Goal: Transaction & Acquisition: Book appointment/travel/reservation

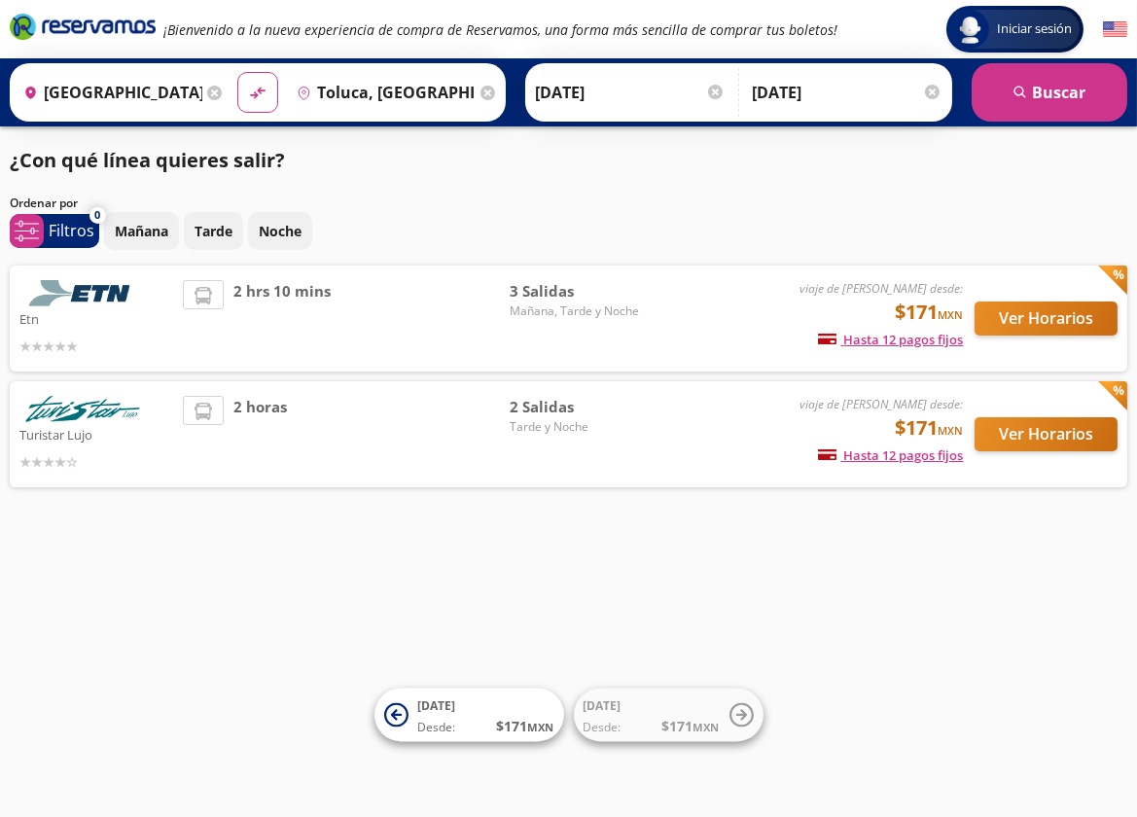
click at [1044, 181] on div "¿Con qué línea quieres salir? Ordenar por 0 system-uicons:filtering Filtros che…" at bounding box center [568, 321] width 1137 height 351
click at [1073, 329] on button "Ver Horarios" at bounding box center [1046, 318] width 143 height 34
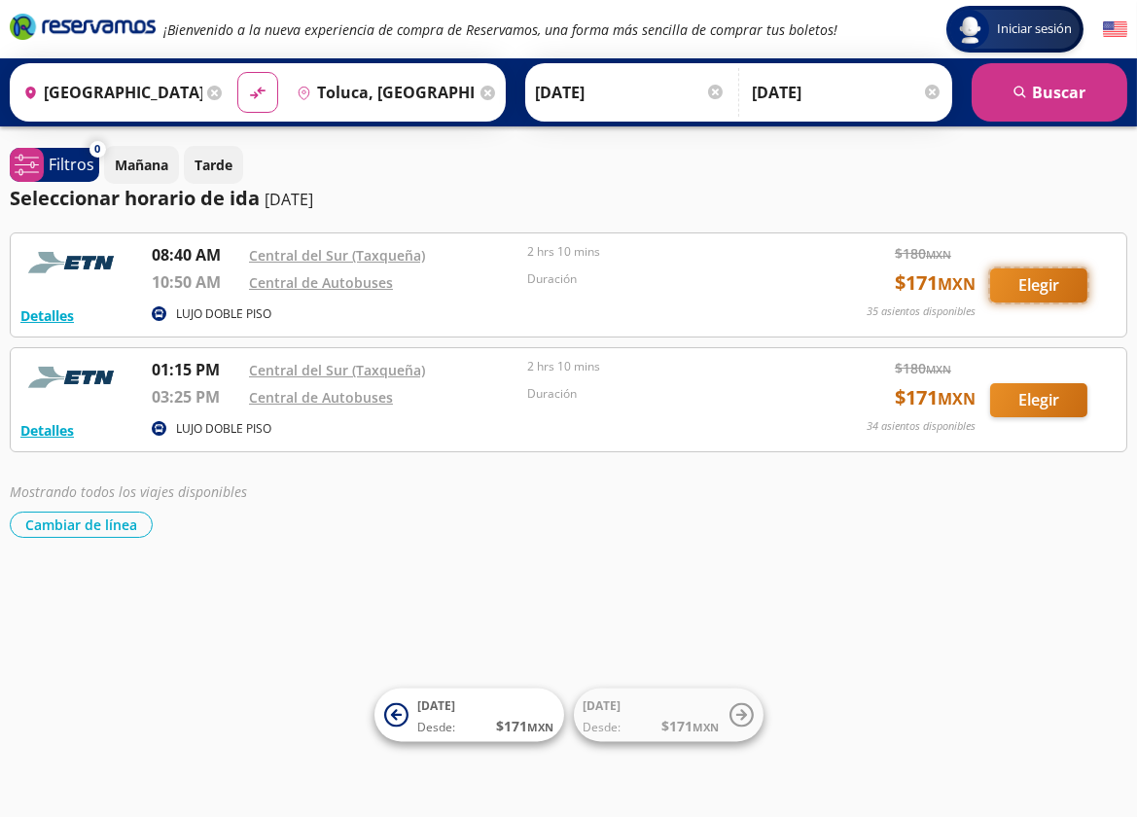
click at [1041, 282] on button "Elegir" at bounding box center [1038, 285] width 97 height 34
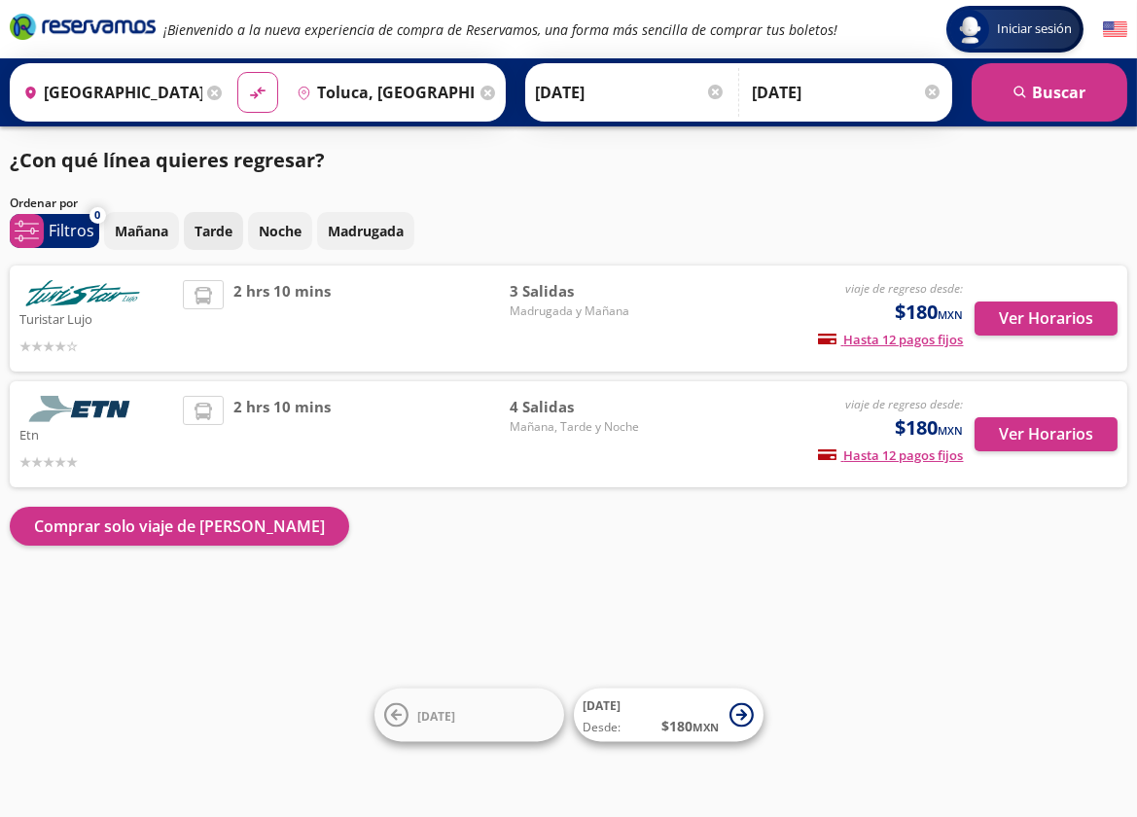
click at [204, 234] on p "Tarde" at bounding box center [214, 231] width 38 height 20
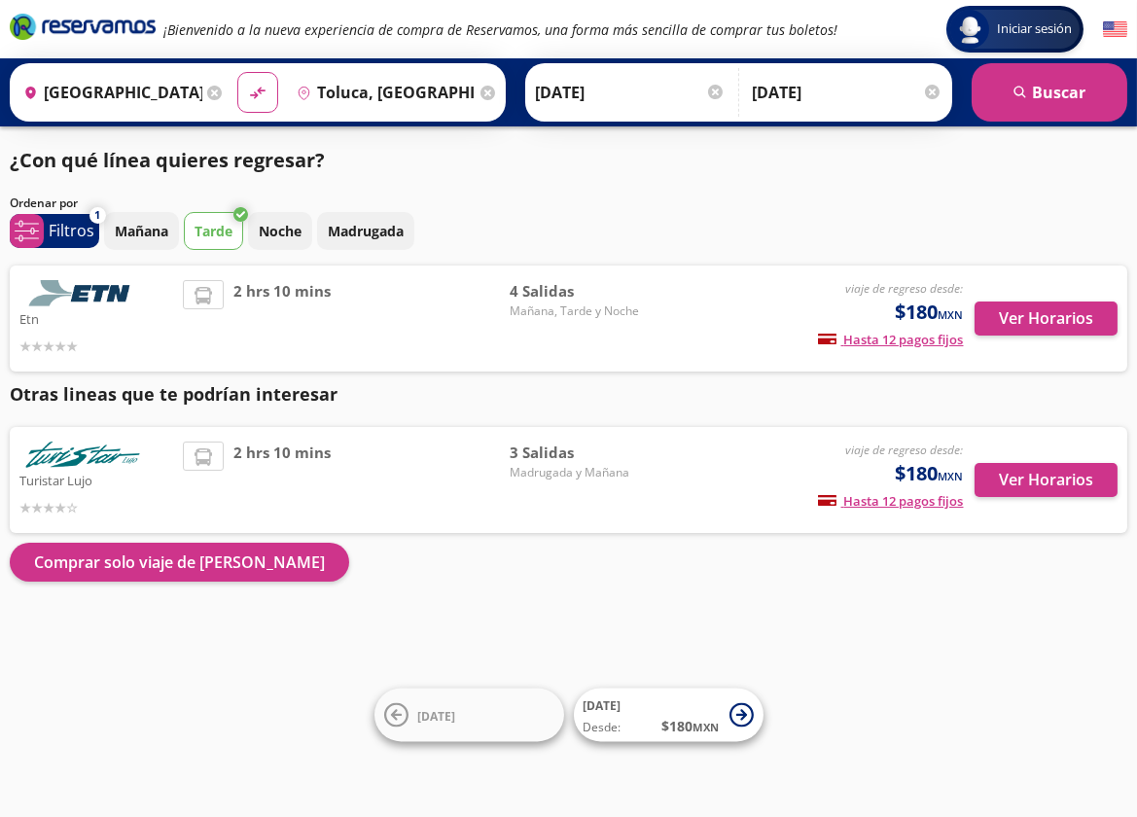
drag, startPoint x: 1052, startPoint y: 327, endPoint x: 1030, endPoint y: 370, distance: 48.3
click at [1030, 357] on div "Ver Horarios" at bounding box center [1041, 318] width 154 height 77
click at [1031, 331] on button "Ver Horarios" at bounding box center [1046, 318] width 143 height 34
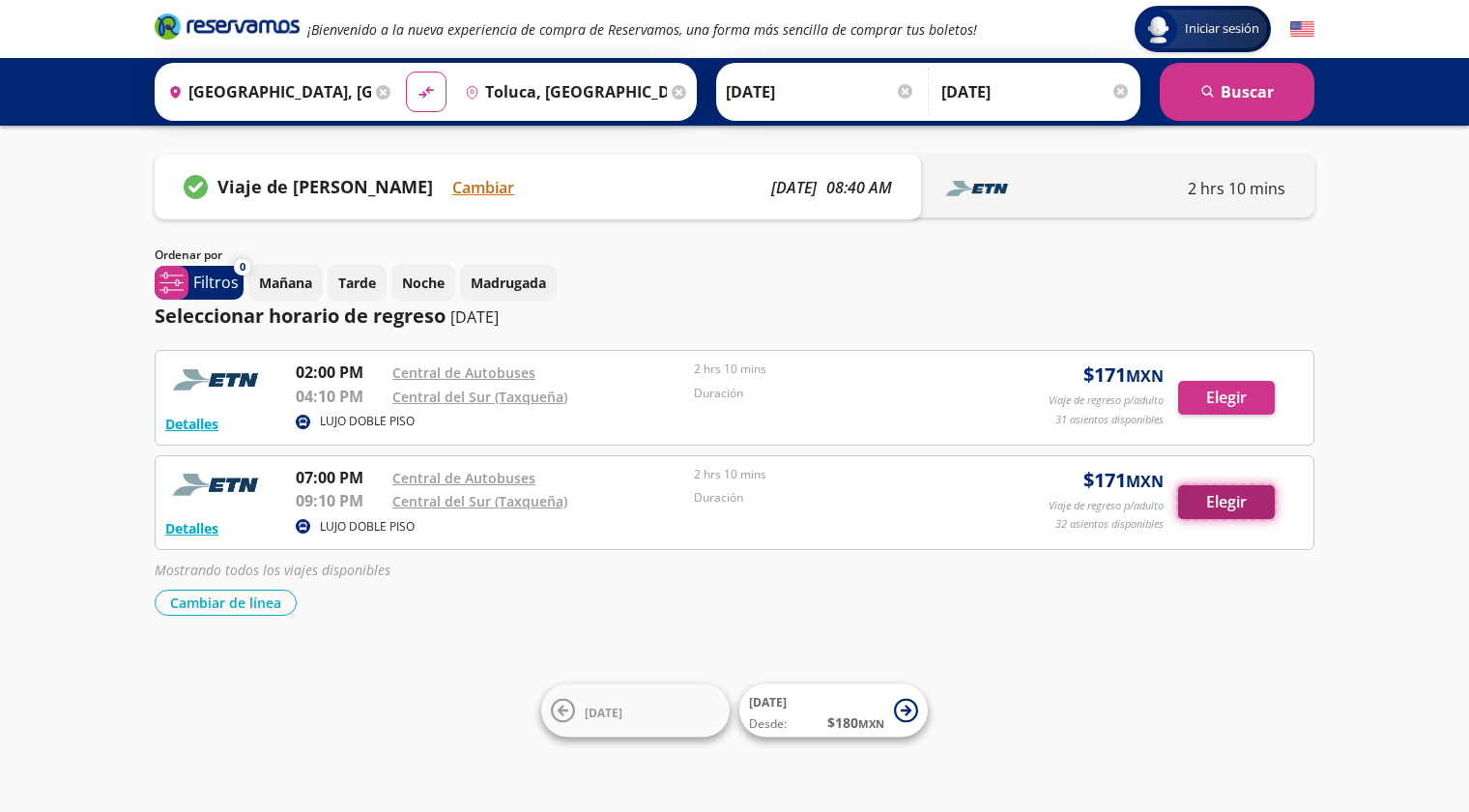
click at [1230, 519] on button "Elegir" at bounding box center [1226, 502] width 96 height 34
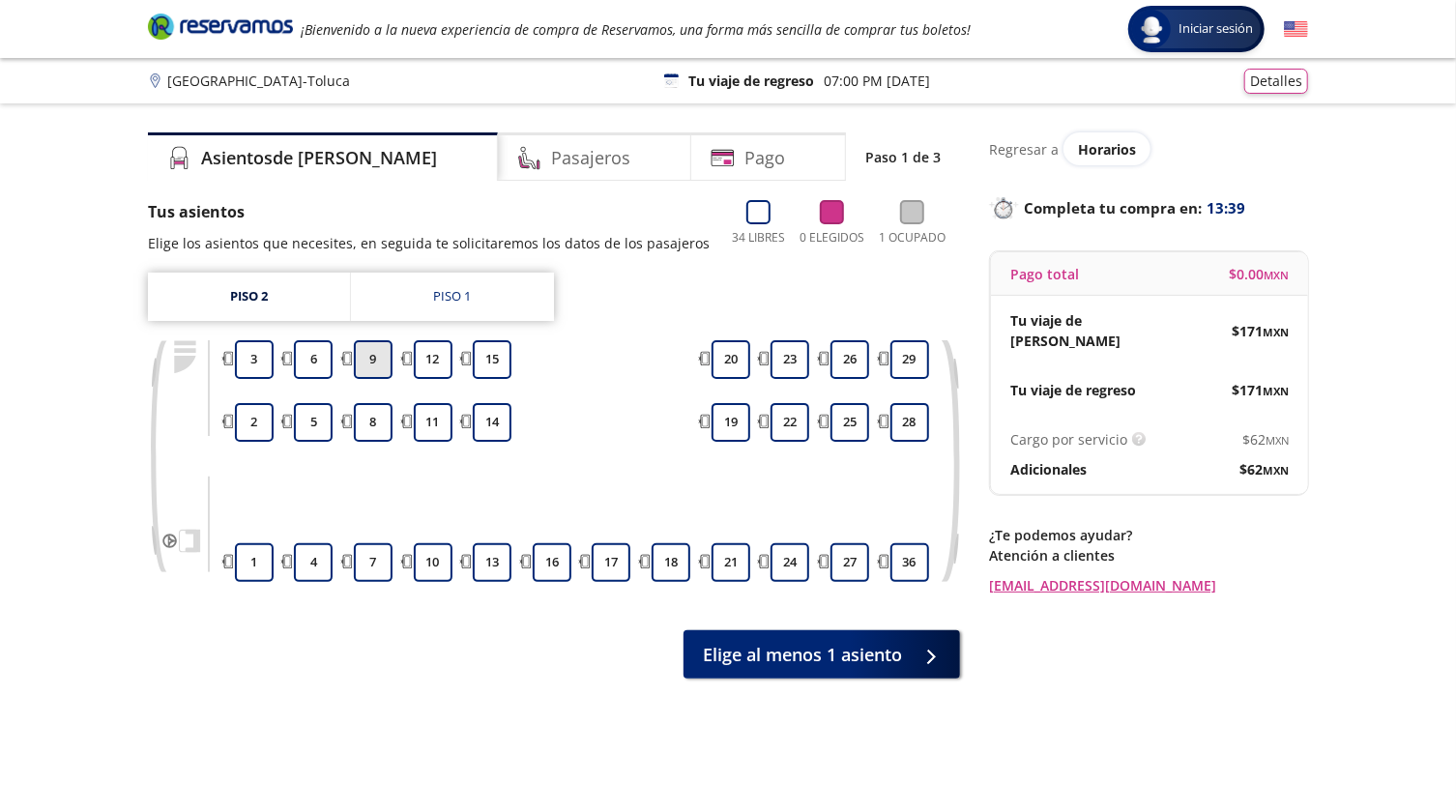
click at [363, 374] on button "9" at bounding box center [373, 359] width 39 height 39
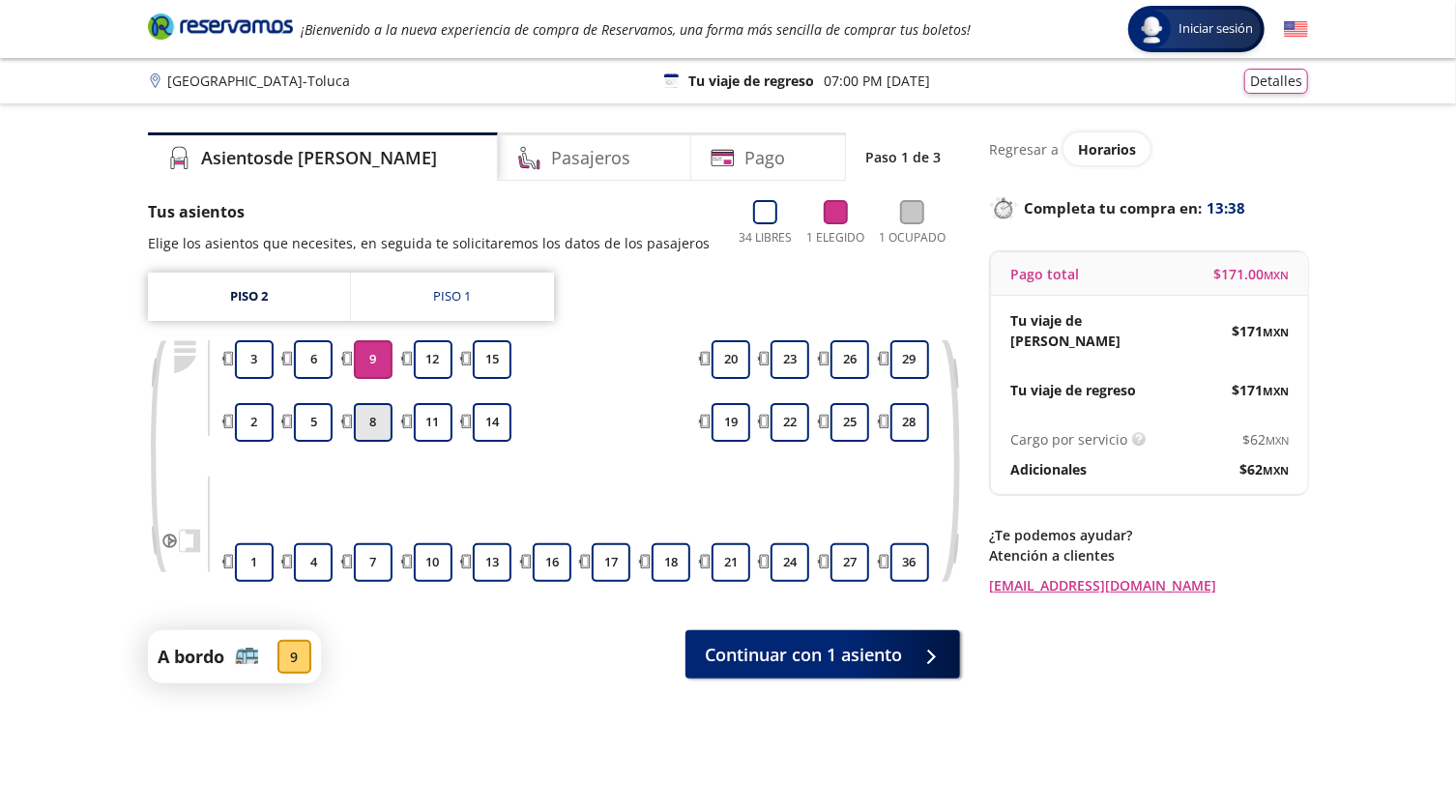
click at [378, 427] on button "8" at bounding box center [373, 422] width 39 height 39
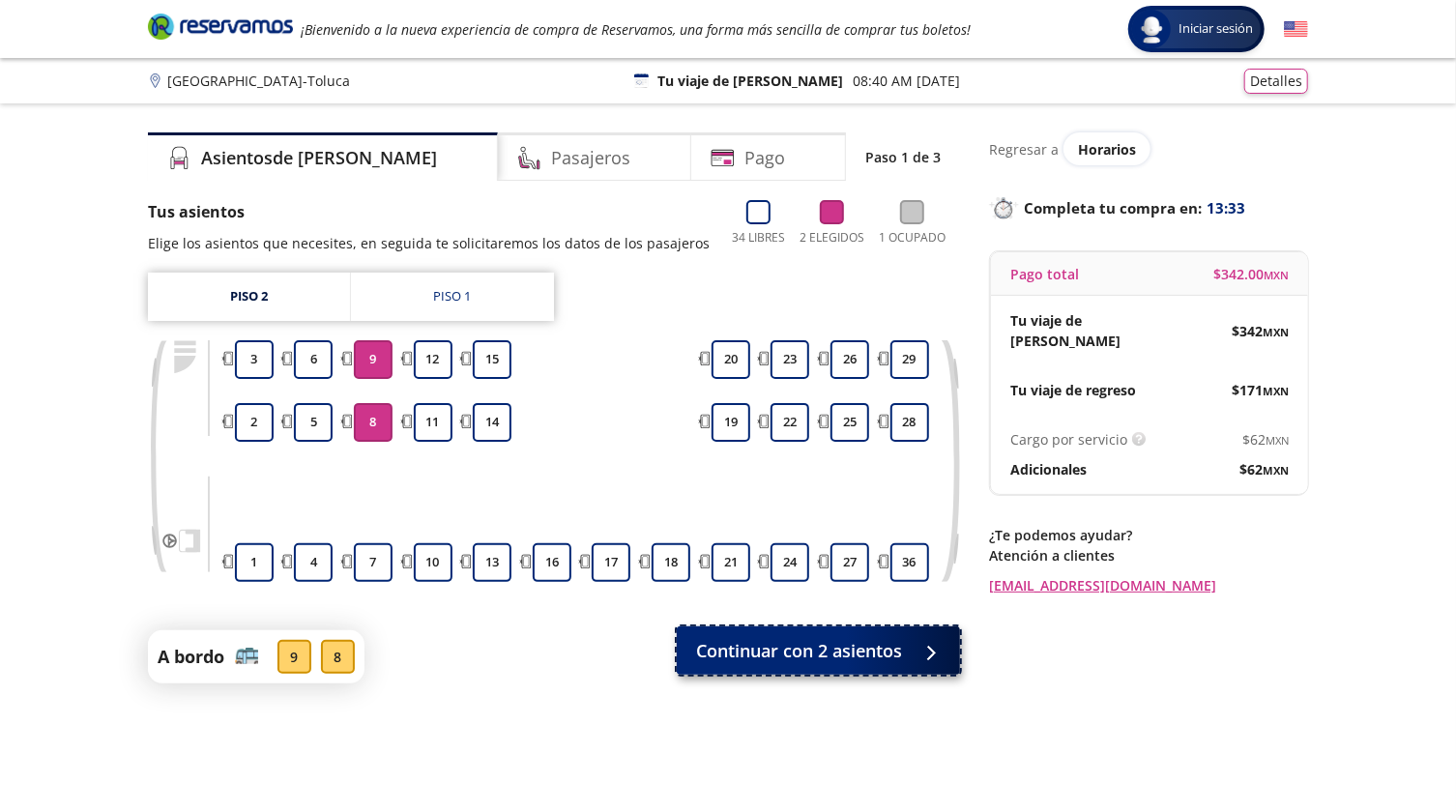
click at [790, 664] on span "Continuar con 2 asientos" at bounding box center [798, 651] width 206 height 26
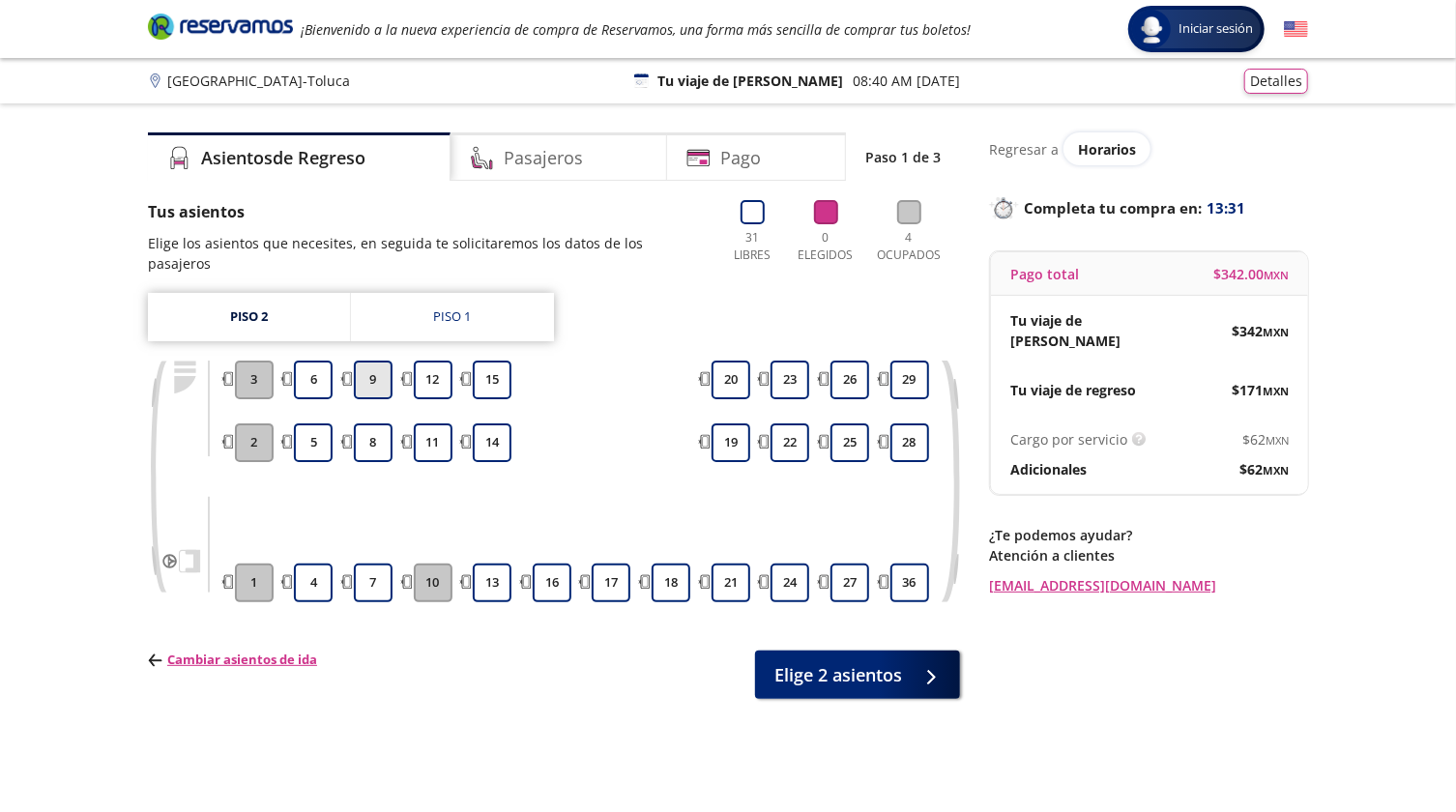
click at [376, 376] on button "9" at bounding box center [373, 380] width 39 height 39
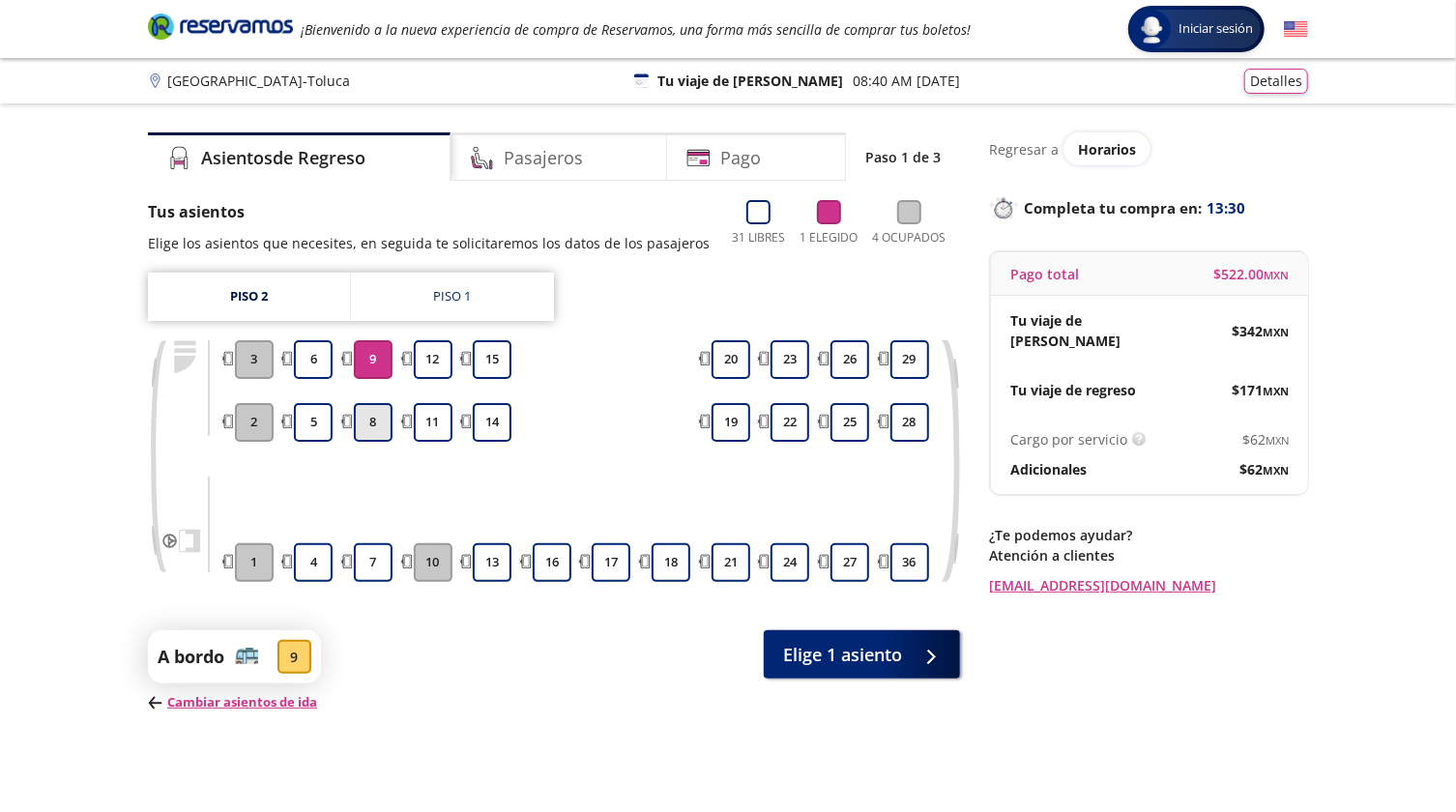
click at [371, 434] on button "8" at bounding box center [373, 422] width 39 height 39
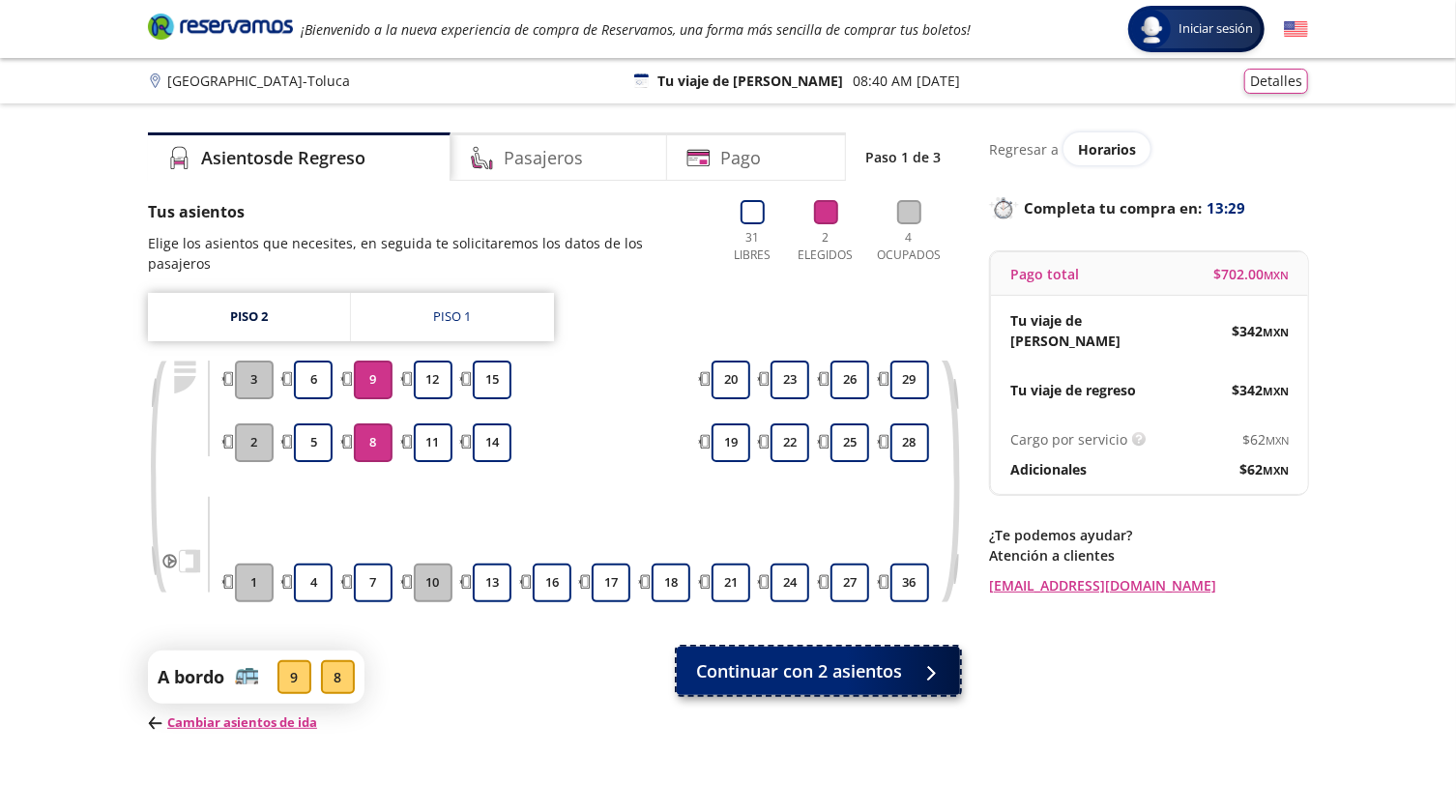
click at [773, 673] on span "Continuar con 2 asientos" at bounding box center [798, 671] width 206 height 26
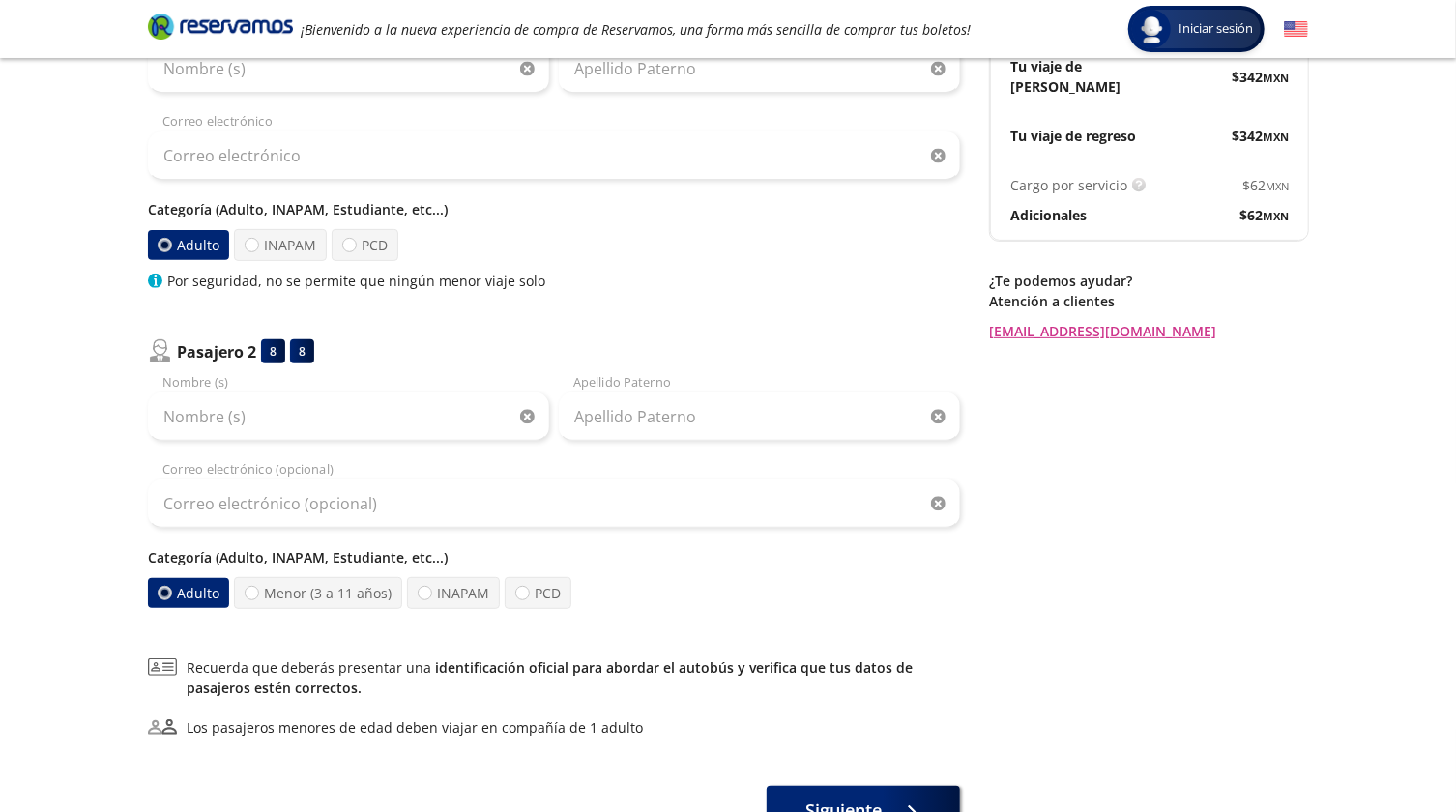
scroll to position [351, 0]
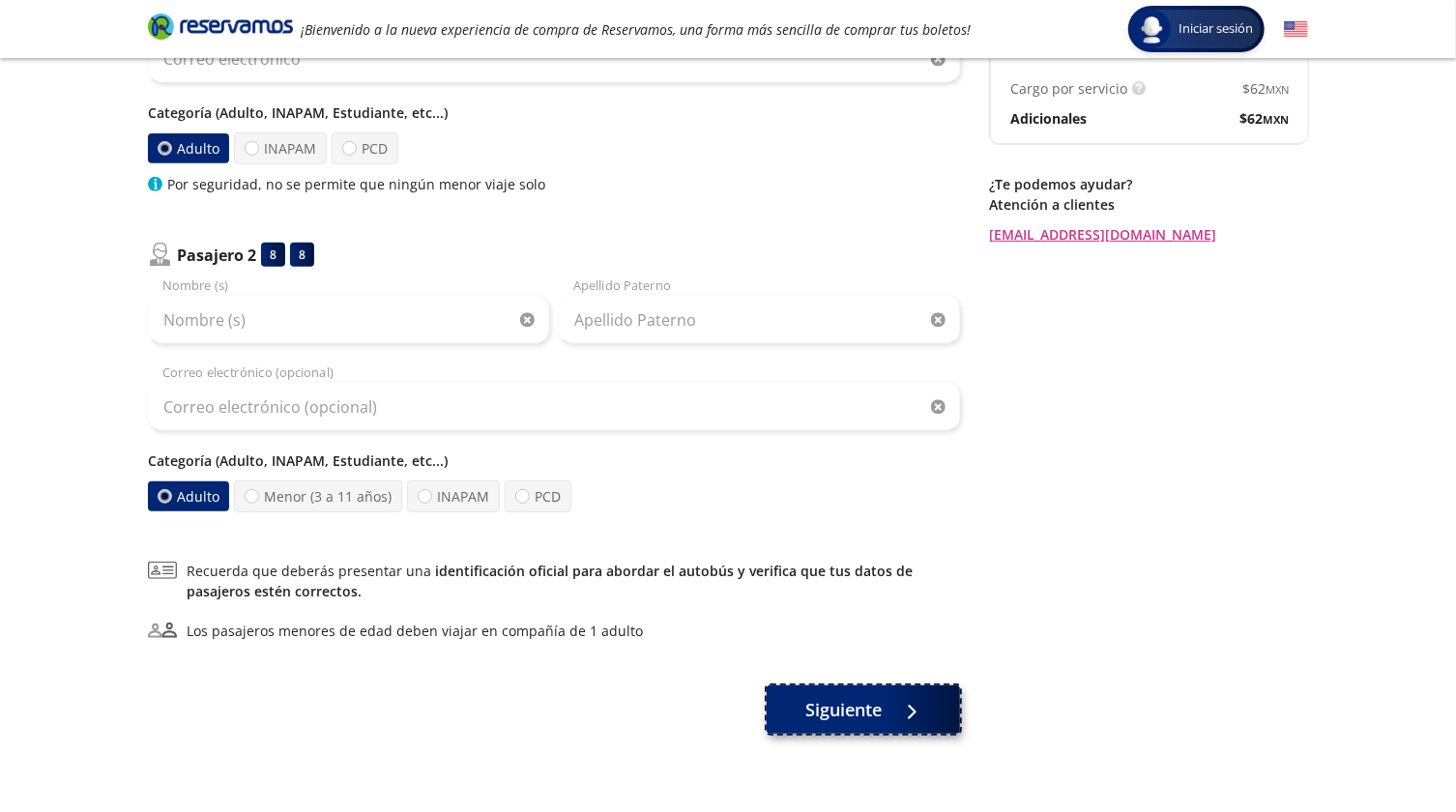
click at [877, 723] on button "Siguiente" at bounding box center [863, 710] width 194 height 49
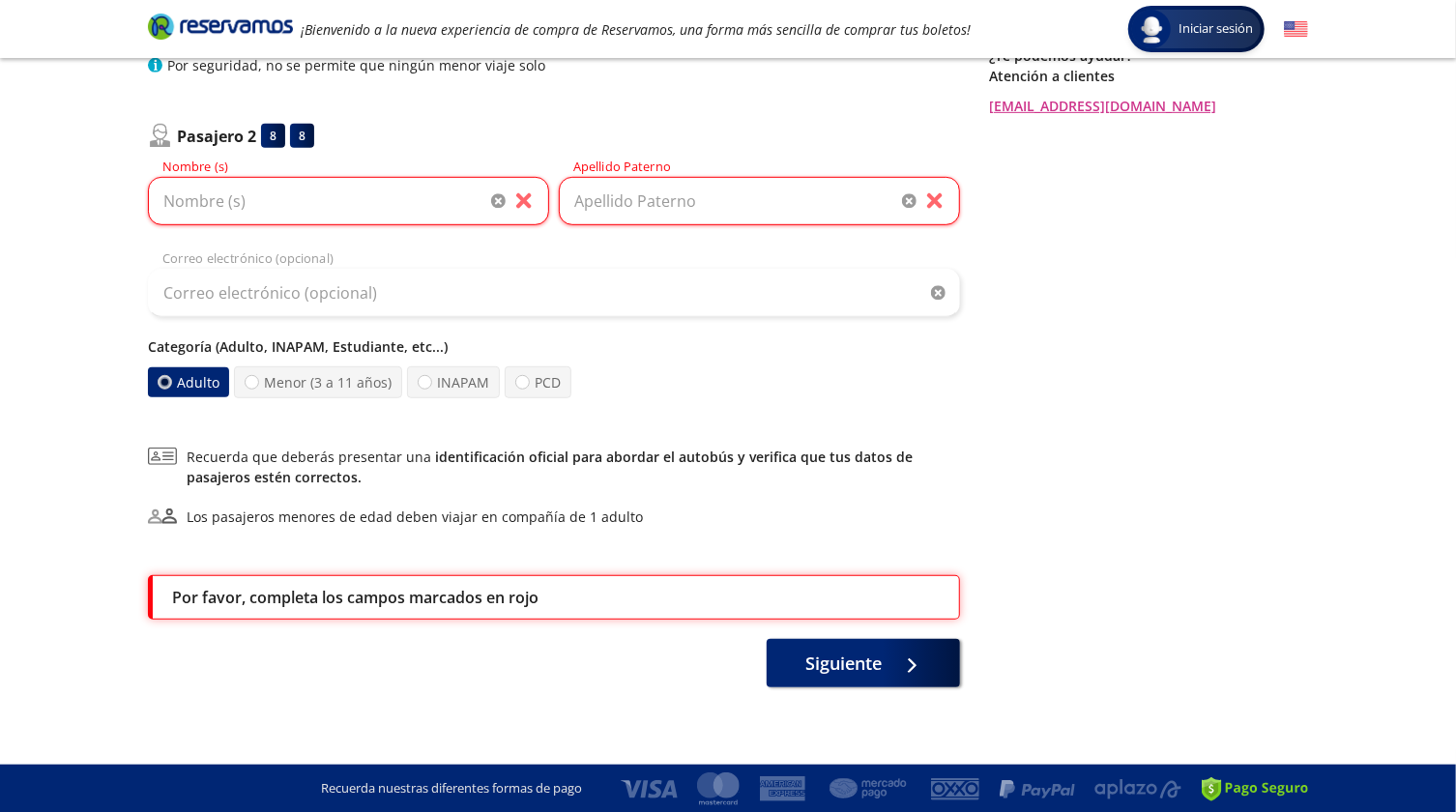
click at [207, 380] on label "Adulto" at bounding box center [189, 383] width 82 height 30
click at [171, 380] on input "Adulto" at bounding box center [165, 382] width 13 height 13
click at [1101, 294] on div "Regresar a Horarios Completa tu compra en : 12:53 Pago total $ 702.00 MXN Tu vi…" at bounding box center [1148, 170] width 319 height 1035
